Goal: Transaction & Acquisition: Purchase product/service

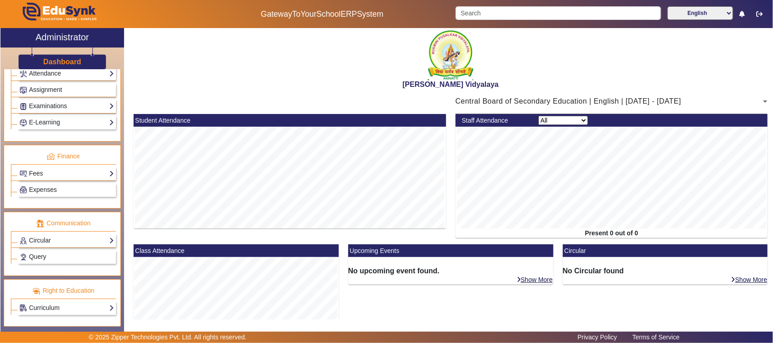
scroll to position [428, 0]
click at [52, 168] on link "Fees" at bounding box center [66, 173] width 95 height 10
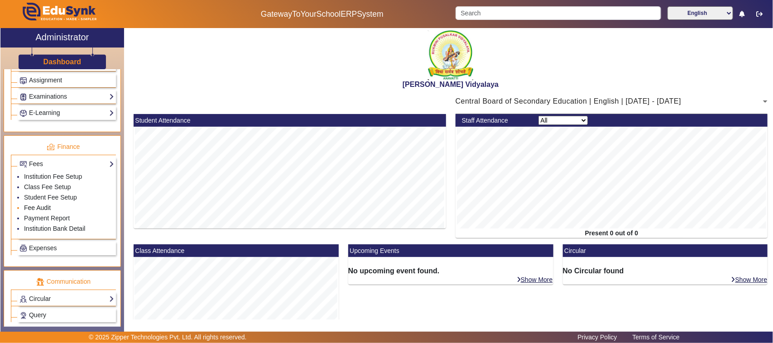
click at [43, 211] on link "Fee Audit" at bounding box center [37, 207] width 27 height 7
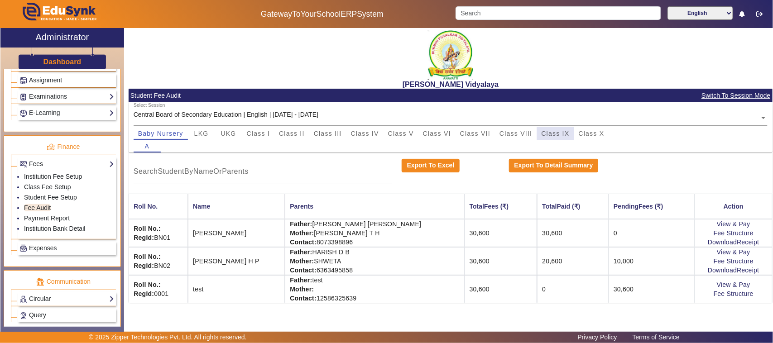
click at [553, 136] on span "Class IX" at bounding box center [555, 133] width 28 height 6
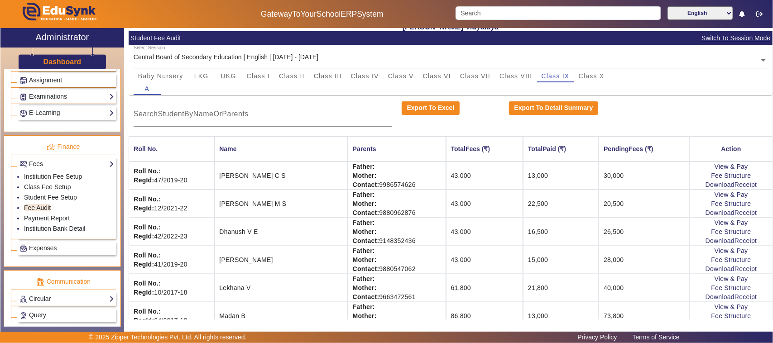
scroll to position [170, 0]
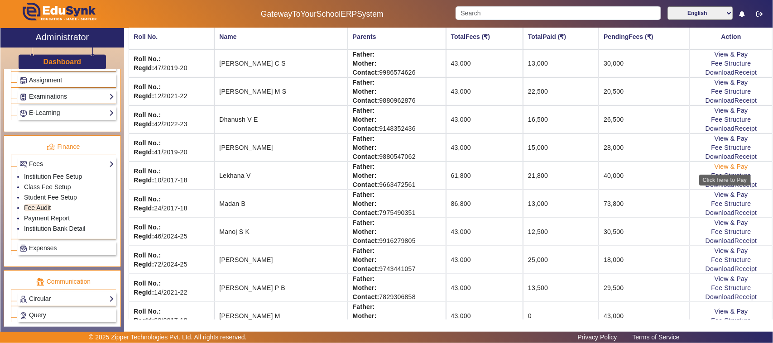
click at [719, 170] on link "View & Pay" at bounding box center [730, 166] width 33 height 7
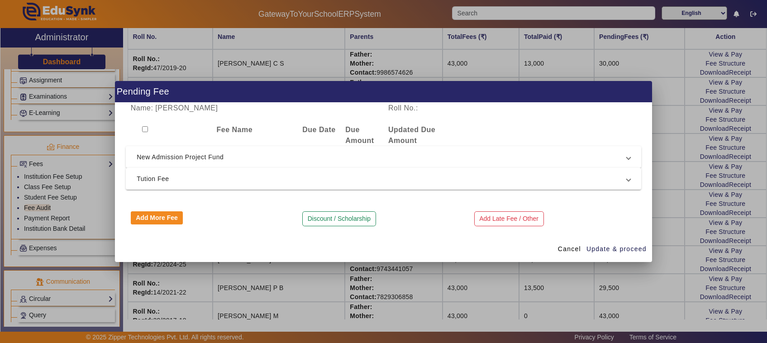
click at [311, 290] on div at bounding box center [383, 171] width 767 height 343
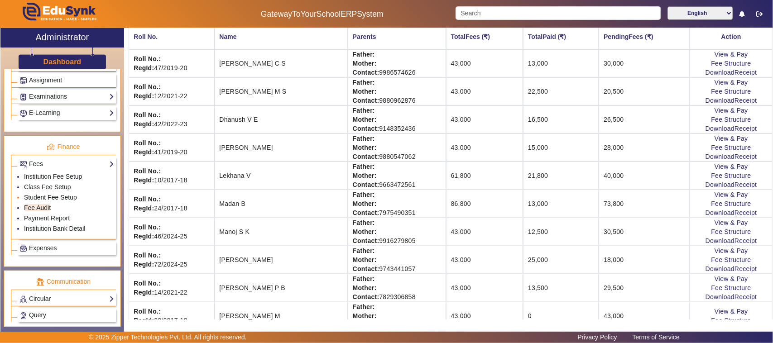
click at [46, 201] on link "Student Fee Setup" at bounding box center [50, 197] width 53 height 7
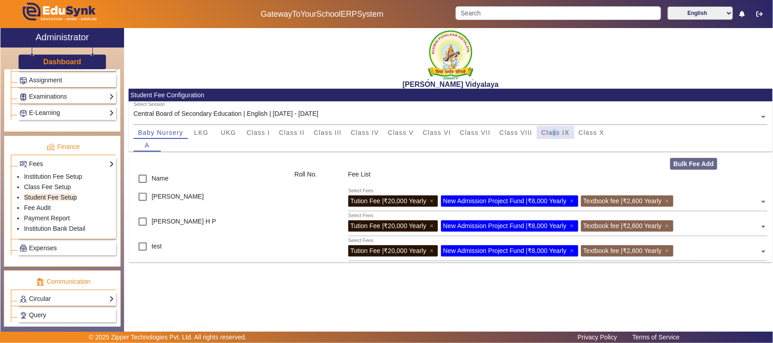
click at [555, 134] on span "Class IX" at bounding box center [555, 132] width 28 height 6
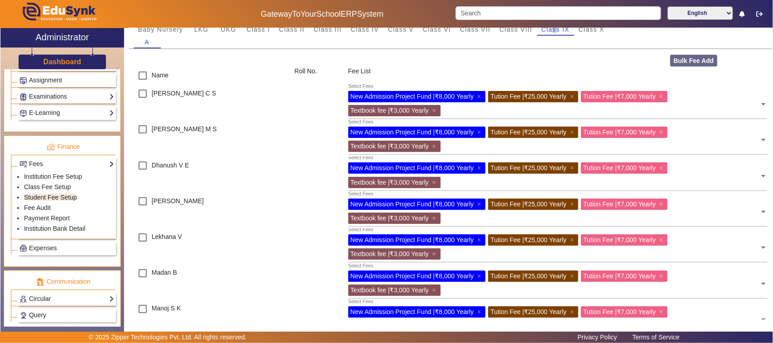
scroll to position [113, 0]
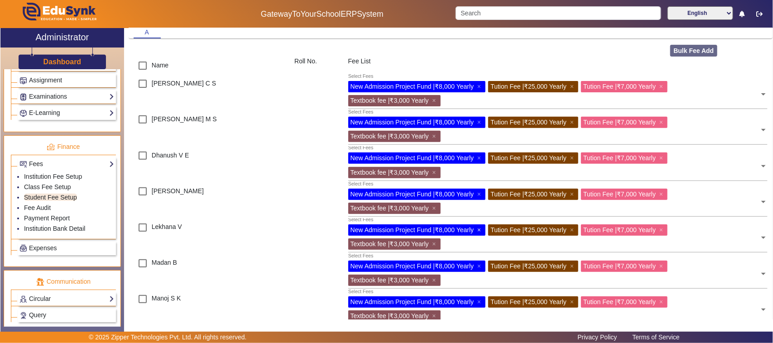
click at [481, 230] on span "×" at bounding box center [480, 229] width 6 height 7
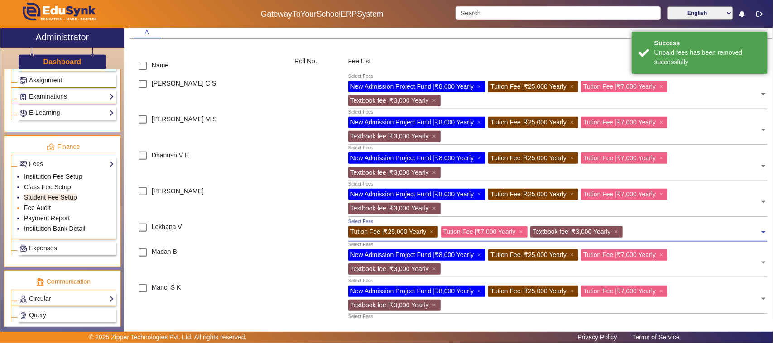
click at [42, 211] on link "Fee Audit" at bounding box center [37, 207] width 27 height 7
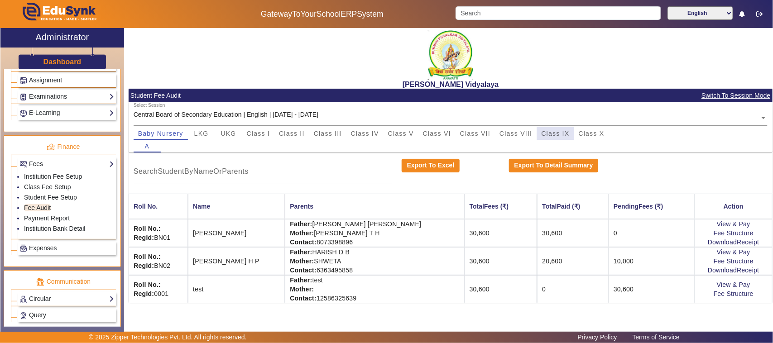
click at [546, 134] on span "Class IX" at bounding box center [555, 133] width 28 height 6
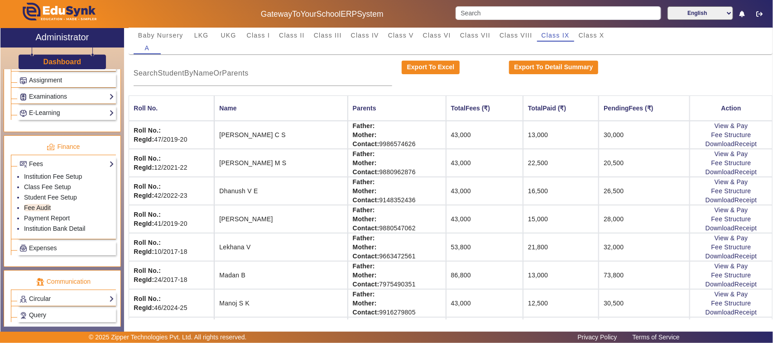
scroll to position [57, 0]
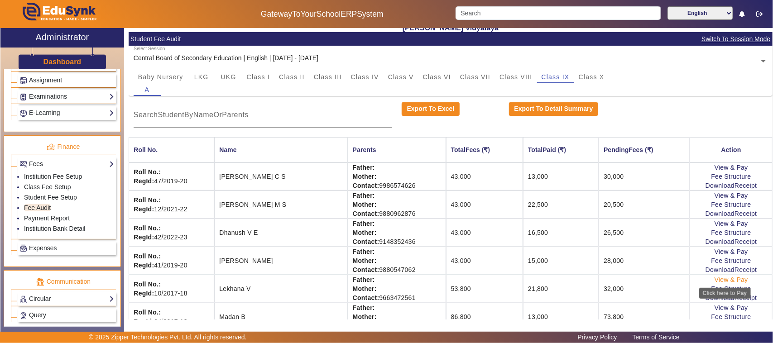
click at [727, 279] on link "View & Pay" at bounding box center [730, 279] width 33 height 7
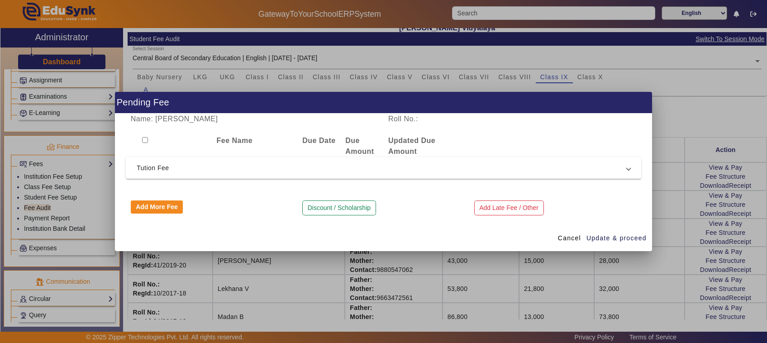
click at [711, 296] on div at bounding box center [383, 171] width 767 height 343
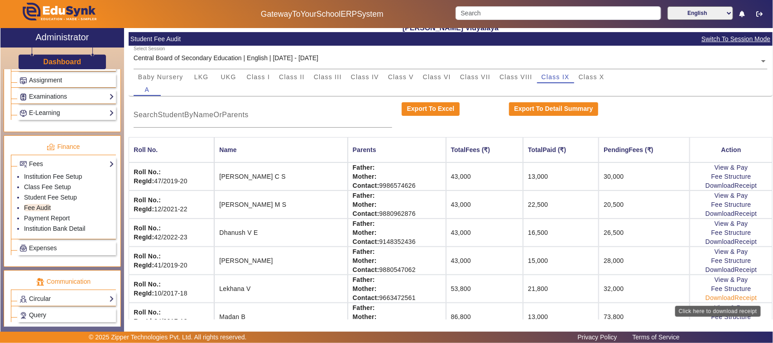
click at [709, 299] on link "DownloadReceipt" at bounding box center [730, 297] width 51 height 7
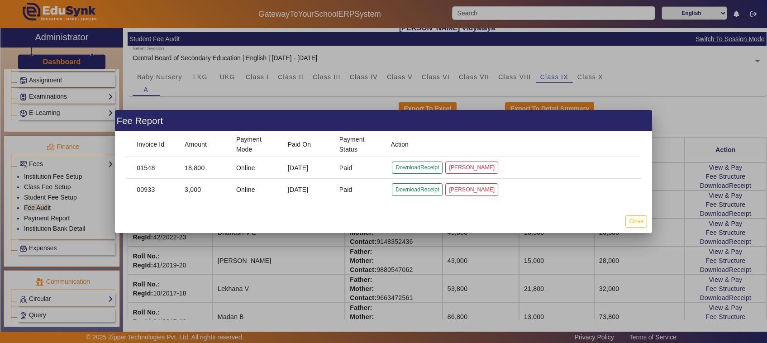
click at [629, 286] on div at bounding box center [383, 171] width 767 height 343
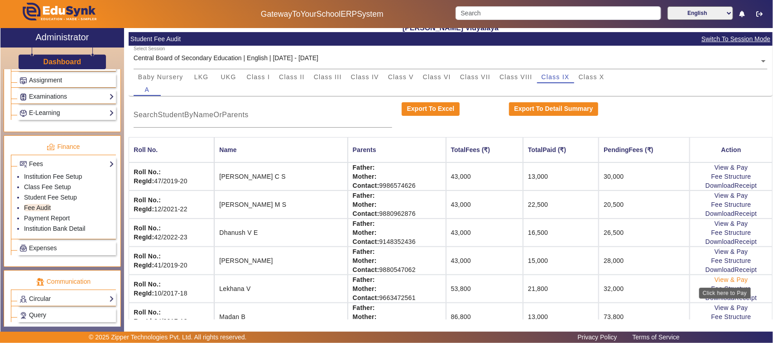
click at [725, 281] on link "View & Pay" at bounding box center [730, 279] width 33 height 7
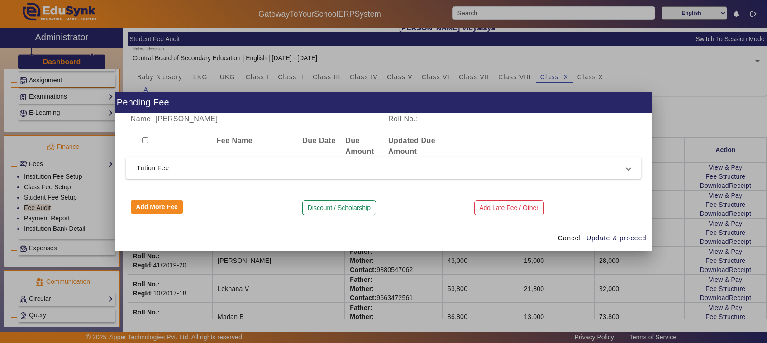
click at [148, 168] on span "Tution Fee" at bounding box center [382, 167] width 490 height 11
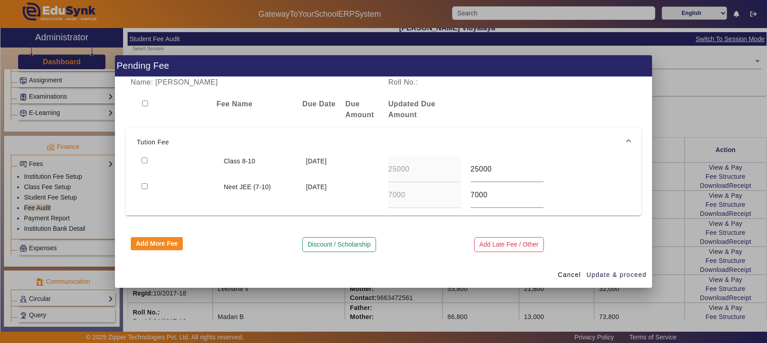
click at [143, 186] on input "checkbox" at bounding box center [145, 186] width 6 height 6
checkbox input "true"
click at [616, 273] on span "Update & proceed" at bounding box center [617, 275] width 60 height 10
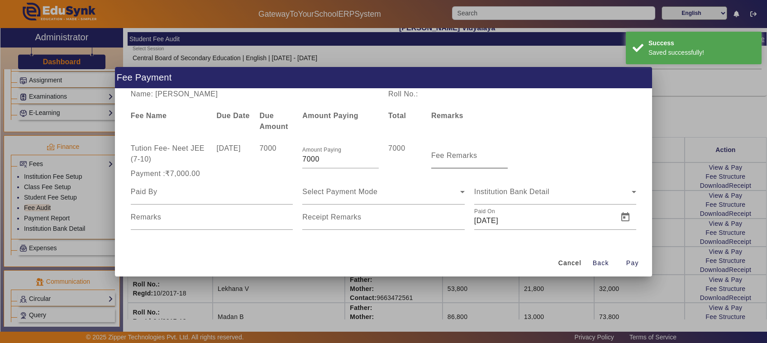
click at [467, 156] on mat-label "Fee Remarks" at bounding box center [454, 156] width 46 height 8
click at [467, 156] on input "Fee Remarks" at bounding box center [469, 159] width 76 height 11
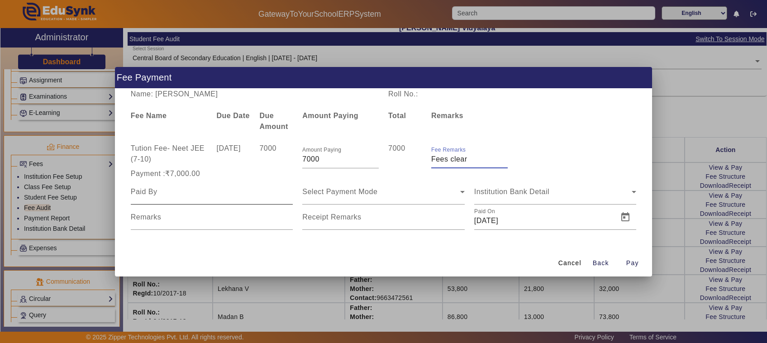
type input "Fees clear"
click at [163, 195] on input at bounding box center [212, 191] width 162 height 11
type input "f"
type input "Father"
click at [369, 191] on span "Select Payment Mode" at bounding box center [339, 192] width 75 height 8
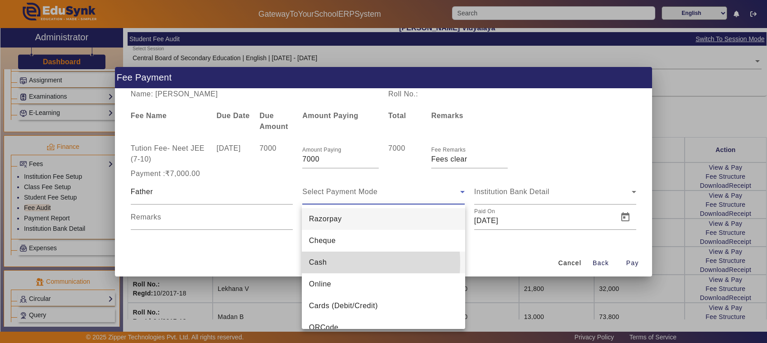
click at [330, 263] on mat-option "Cash" at bounding box center [383, 263] width 163 height 22
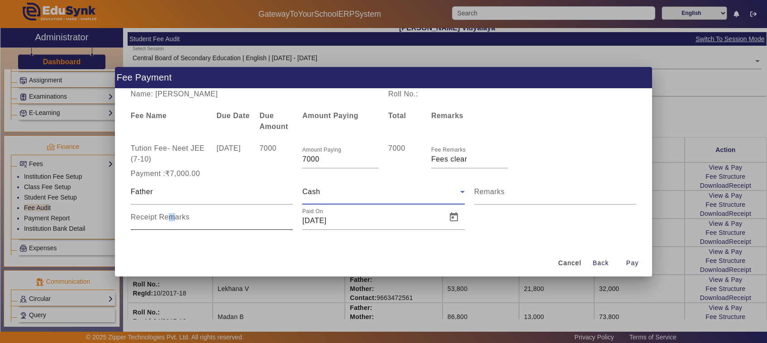
click at [170, 220] on mat-label "Receipt Remarks" at bounding box center [160, 217] width 59 height 8
click at [170, 220] on input "Receipt Remarks" at bounding box center [212, 220] width 162 height 11
type input "03"
click at [634, 265] on span "Pay" at bounding box center [632, 263] width 13 height 10
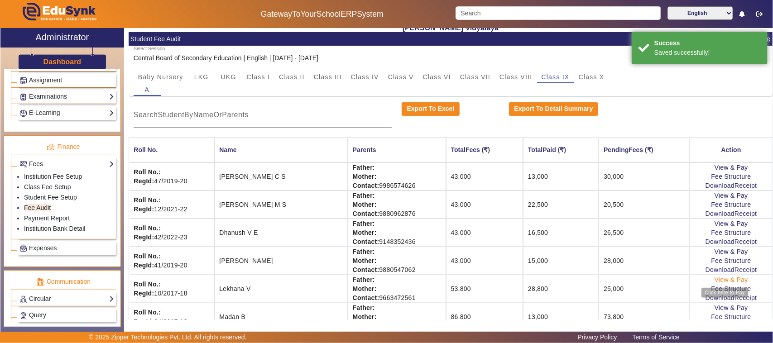
click at [725, 281] on link "View & Pay" at bounding box center [730, 279] width 33 height 7
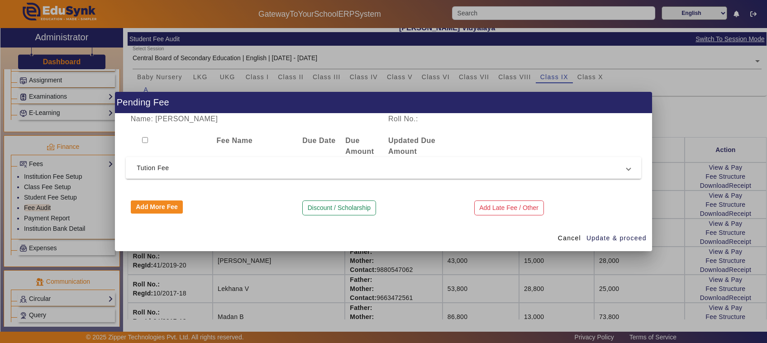
click at [168, 173] on mat-expansion-panel-header "Tution Fee" at bounding box center [383, 168] width 515 height 22
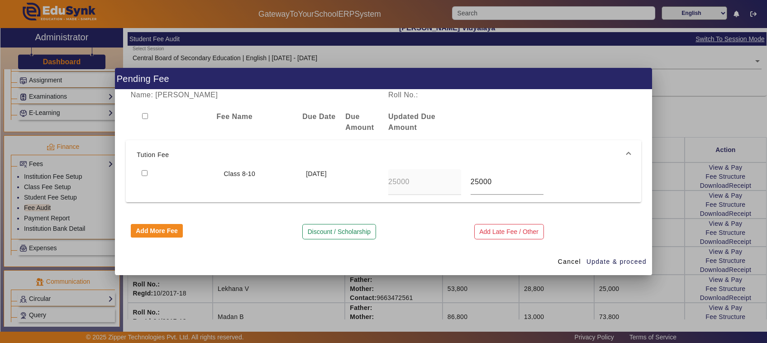
click at [145, 173] on input "checkbox" at bounding box center [145, 173] width 6 height 6
checkbox input "true"
click at [601, 262] on span "Update & proceed" at bounding box center [617, 262] width 60 height 10
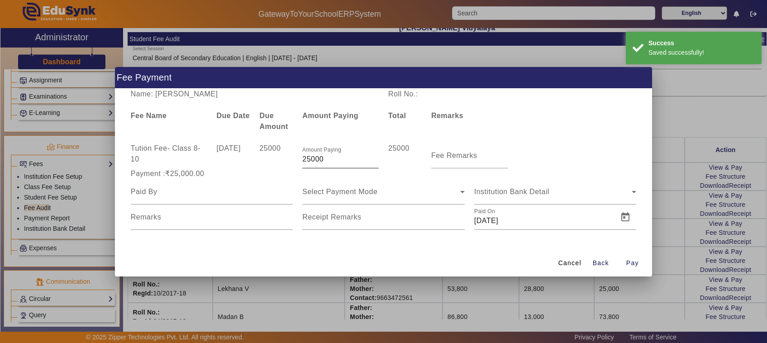
click at [334, 158] on input "25000" at bounding box center [340, 159] width 76 height 11
type input "2"
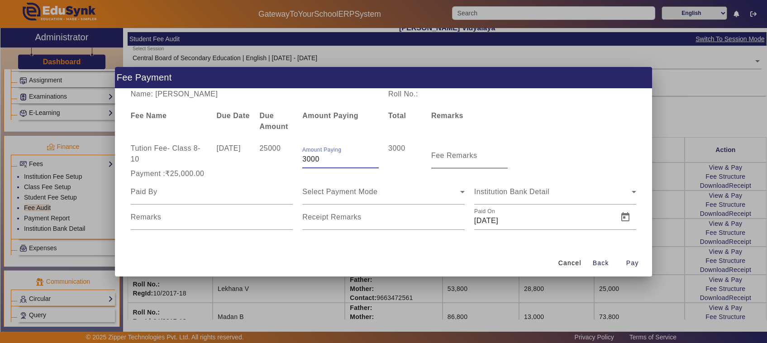
type input "3000"
click at [463, 157] on mat-label "Fee Remarks" at bounding box center [454, 156] width 46 height 8
click at [463, 157] on input "Fee Remarks" at bounding box center [469, 159] width 76 height 11
type input "1st payment"
click at [157, 186] on div at bounding box center [212, 191] width 162 height 25
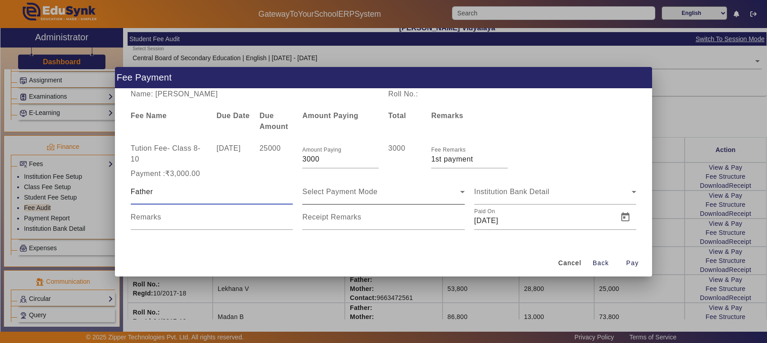
type input "Father"
click at [324, 188] on span "Select Payment Mode" at bounding box center [339, 192] width 75 height 8
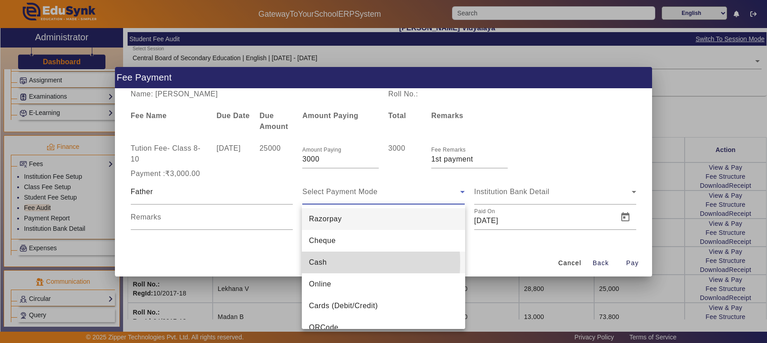
click at [324, 262] on span "Cash" at bounding box center [318, 262] width 18 height 11
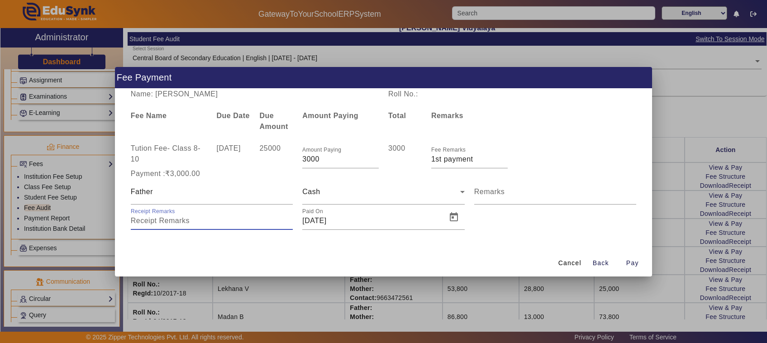
click at [148, 223] on input "Receipt Remarks" at bounding box center [212, 220] width 162 height 11
type input "772"
click at [637, 265] on span "Pay" at bounding box center [632, 263] width 13 height 10
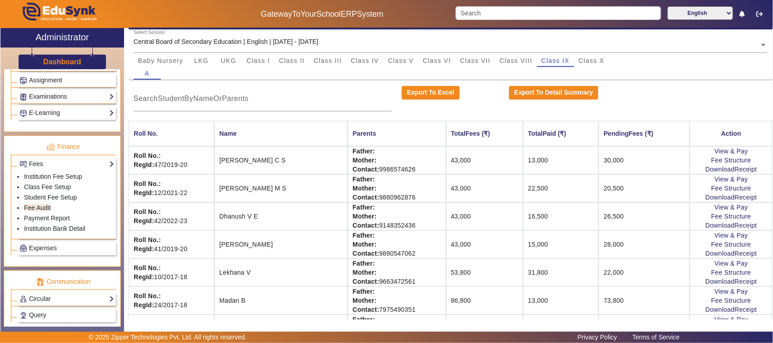
scroll to position [46, 0]
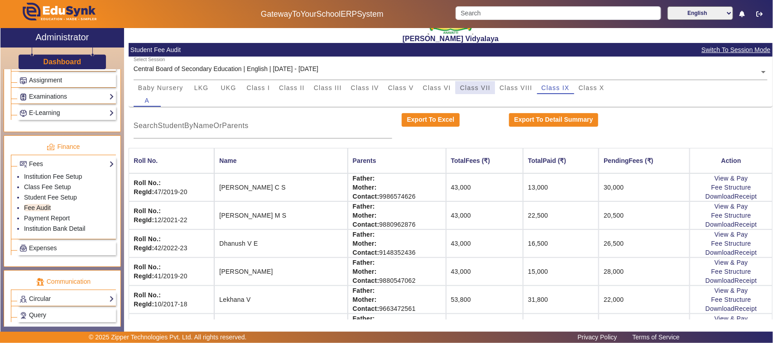
click at [486, 85] on span "Class VII" at bounding box center [475, 88] width 30 height 6
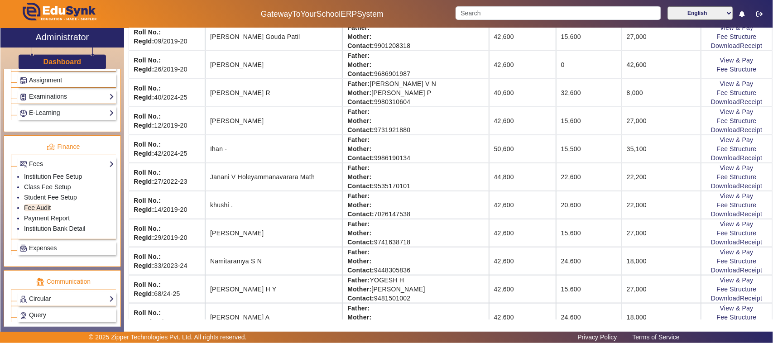
scroll to position [498, 0]
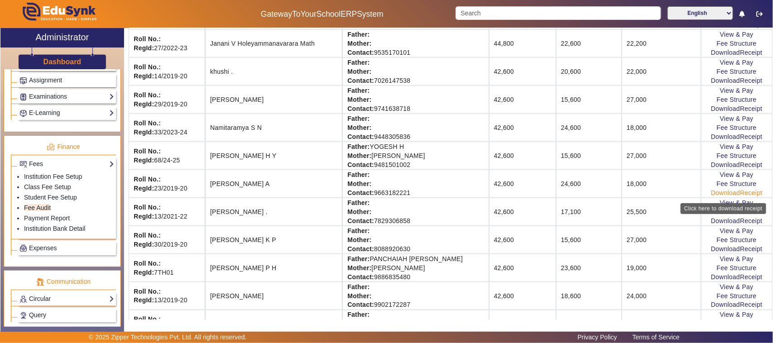
click at [720, 196] on link "DownloadReceipt" at bounding box center [736, 192] width 51 height 7
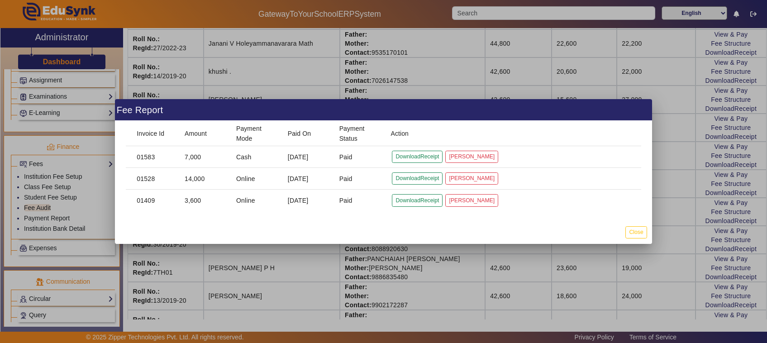
click at [518, 95] on div at bounding box center [383, 171] width 767 height 343
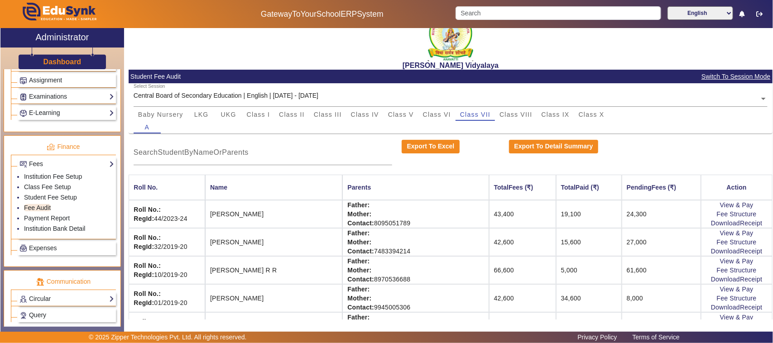
scroll to position [0, 0]
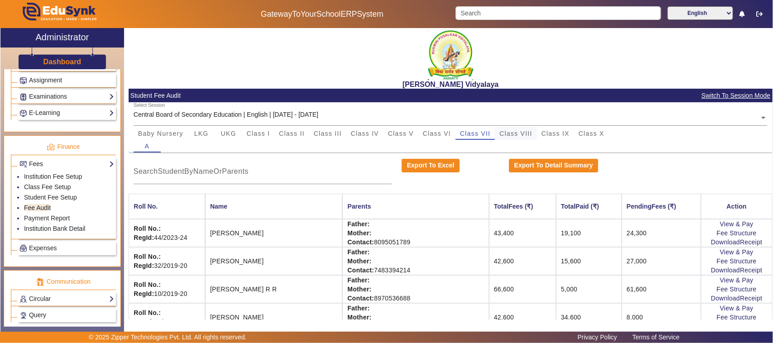
click at [514, 134] on span "Class VIII" at bounding box center [515, 133] width 33 height 6
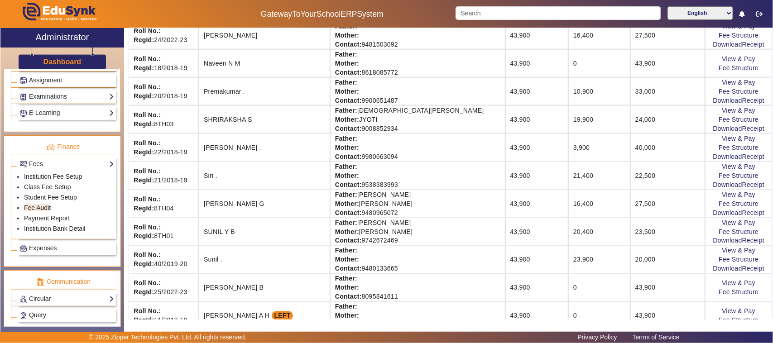
scroll to position [566, 0]
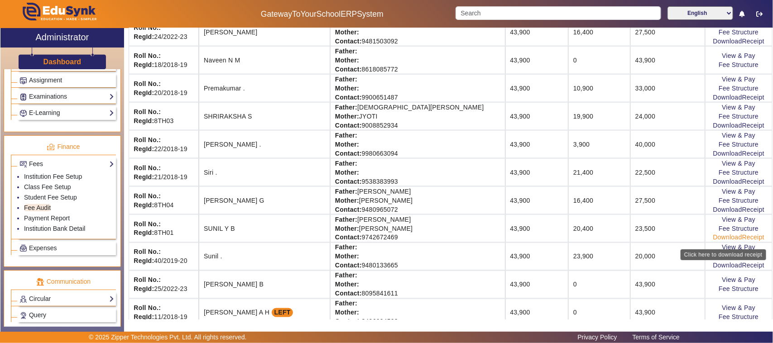
click at [716, 241] on link "DownloadReceipt" at bounding box center [738, 237] width 51 height 7
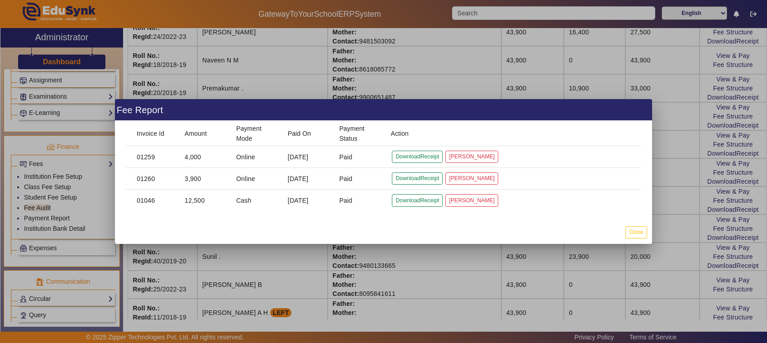
click at [657, 253] on div at bounding box center [383, 171] width 767 height 343
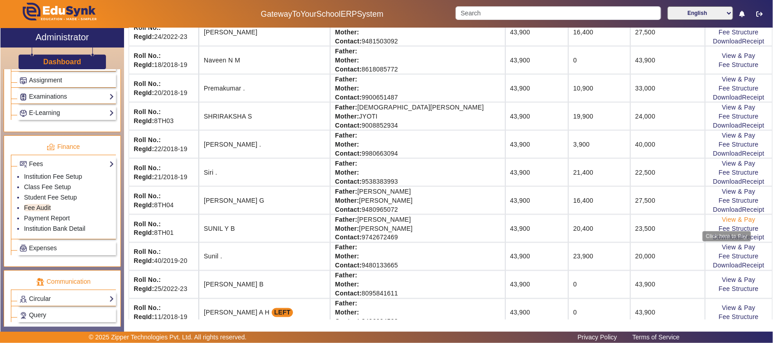
click at [721, 223] on link "View & Pay" at bounding box center [737, 219] width 33 height 7
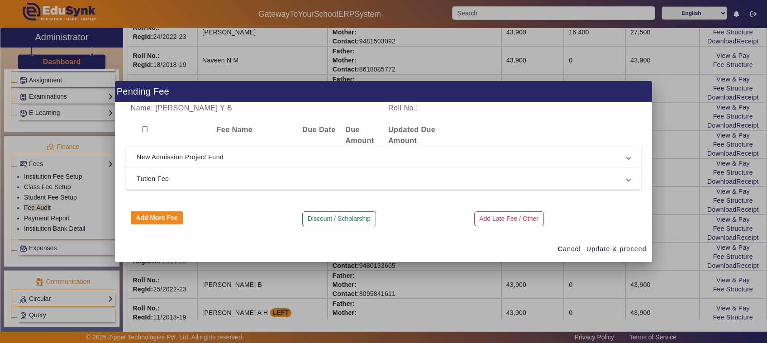
click at [168, 160] on span "New Admission Project Fund" at bounding box center [382, 157] width 490 height 11
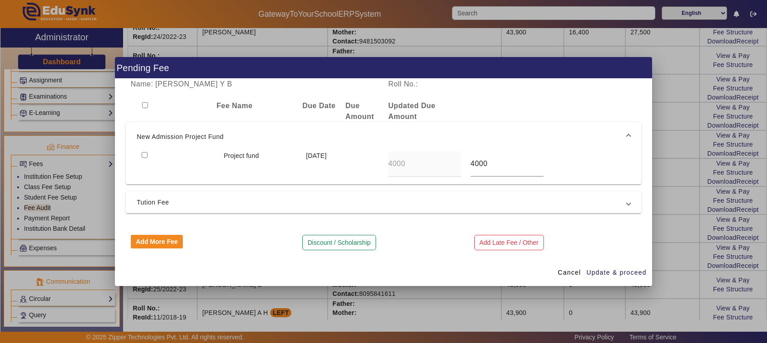
click at [159, 205] on span "Tution Fee" at bounding box center [382, 202] width 490 height 11
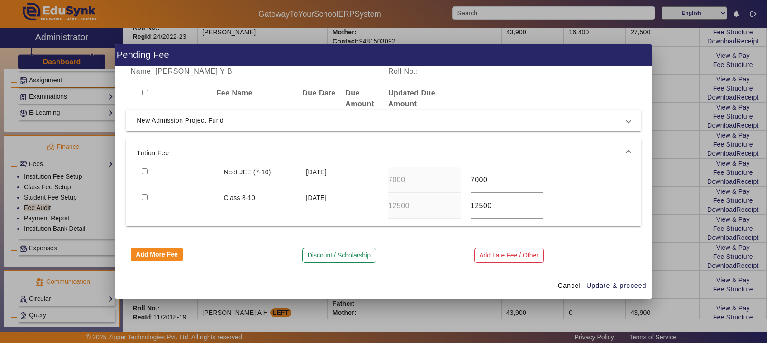
click at [145, 171] on input "checkbox" at bounding box center [145, 171] width 6 height 6
checkbox input "true"
click at [625, 286] on span "Update & proceed" at bounding box center [617, 286] width 60 height 10
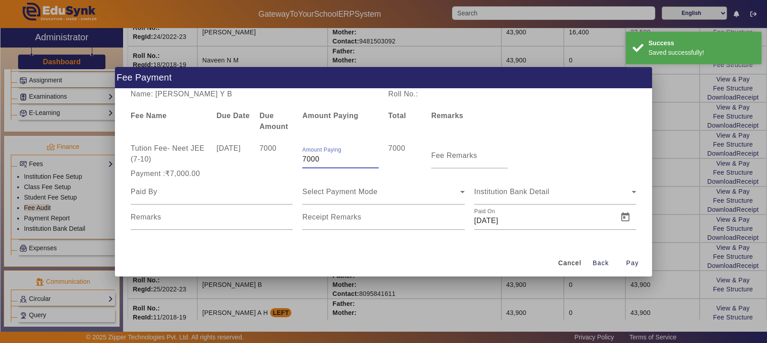
click at [327, 159] on input "7000" at bounding box center [340, 159] width 76 height 11
type input "7"
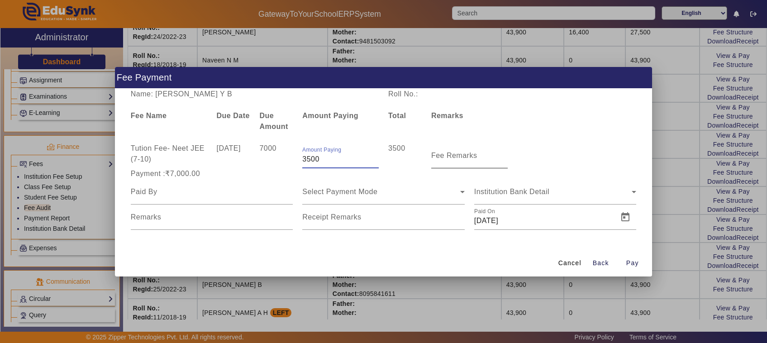
type input "3500"
click at [473, 158] on mat-label "Fee Remarks" at bounding box center [454, 156] width 46 height 8
click at [473, 158] on input "Fee Remarks" at bounding box center [469, 159] width 76 height 11
type input "1st payment"
click at [154, 193] on input at bounding box center [212, 191] width 162 height 11
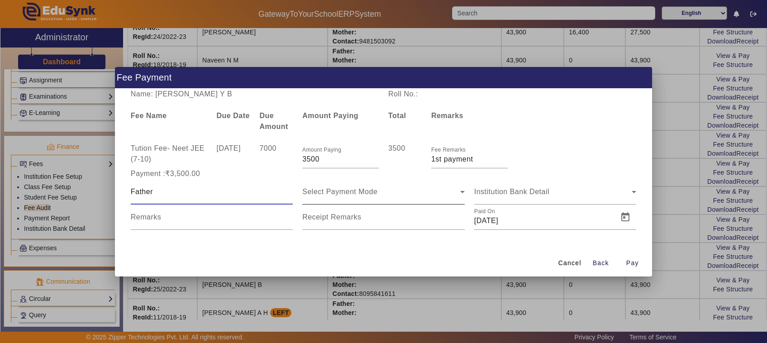
type input "Father"
click at [319, 195] on span "Select Payment Mode" at bounding box center [339, 192] width 75 height 8
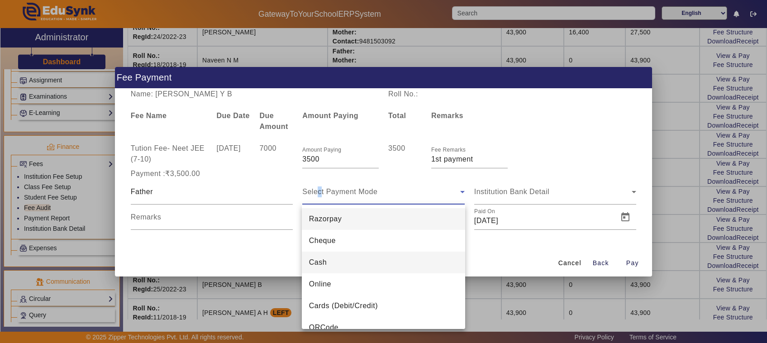
click at [318, 262] on span "Cash" at bounding box center [318, 262] width 18 height 11
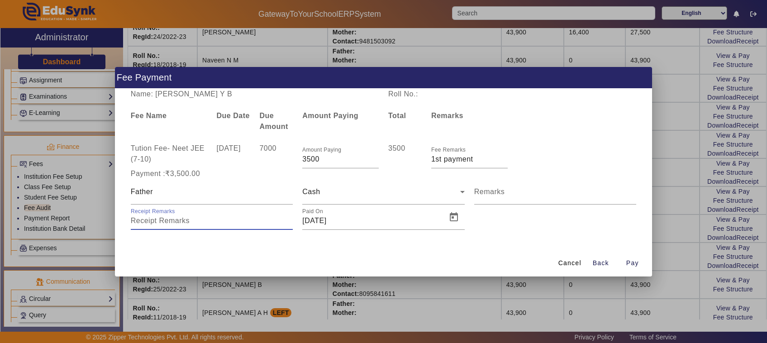
click at [145, 222] on input "Receipt Remarks" at bounding box center [212, 220] width 162 height 11
type input "02"
click at [453, 219] on span "Open calendar" at bounding box center [454, 217] width 22 height 22
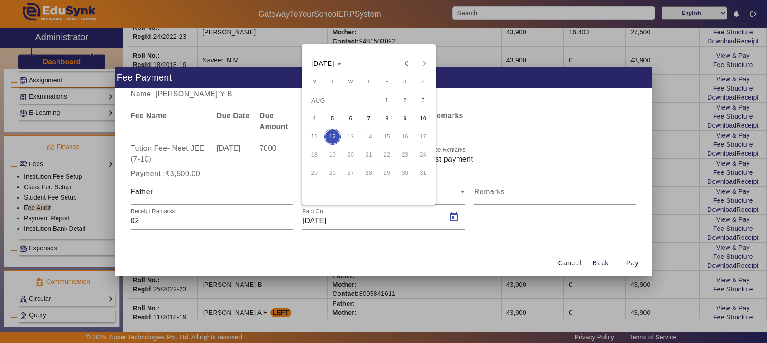
click at [315, 139] on span "11" at bounding box center [314, 137] width 16 height 16
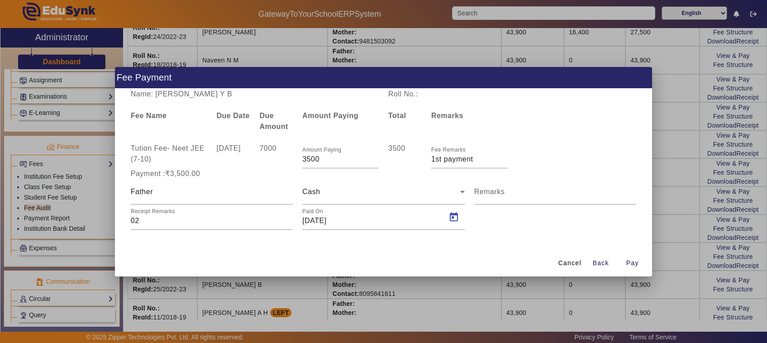
type input "[DATE]"
click at [634, 264] on span "Pay" at bounding box center [632, 263] width 13 height 10
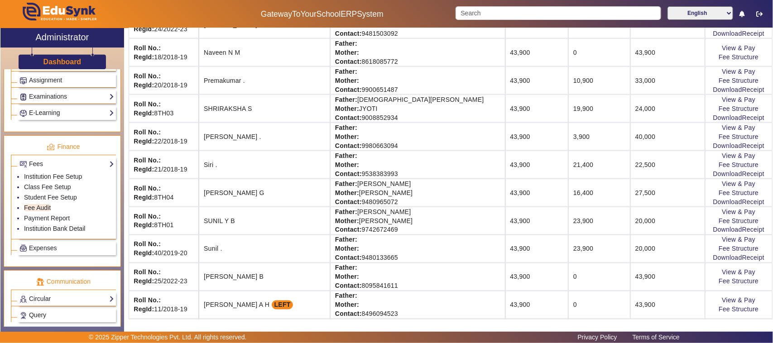
scroll to position [622, 0]
